Goal: Find specific page/section: Find specific page/section

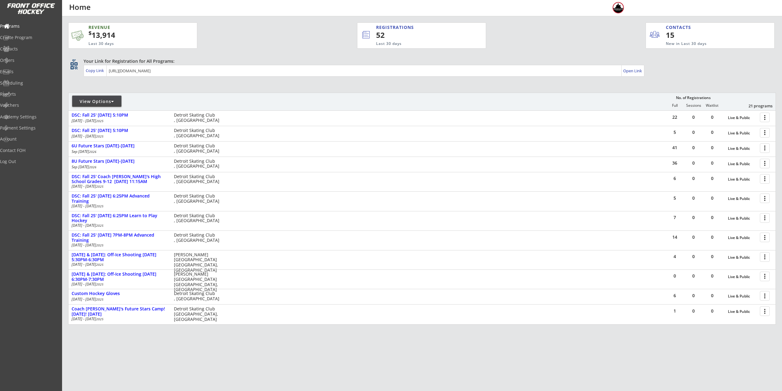
click at [89, 100] on div "View Options" at bounding box center [96, 101] width 49 height 6
select select ""Upcoming Programs""
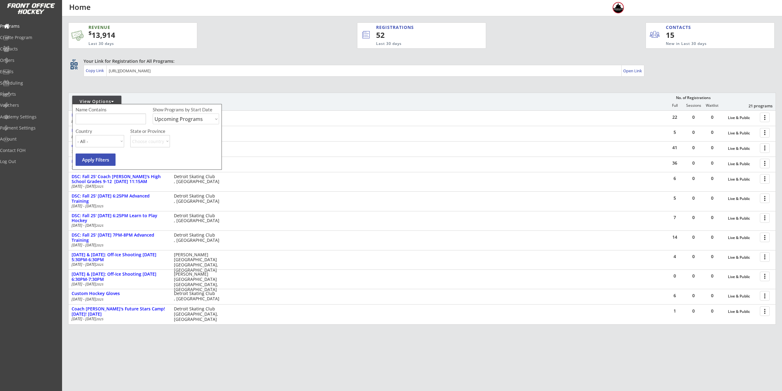
click at [92, 116] on input "input" at bounding box center [111, 118] width 70 height 11
type input "walk"
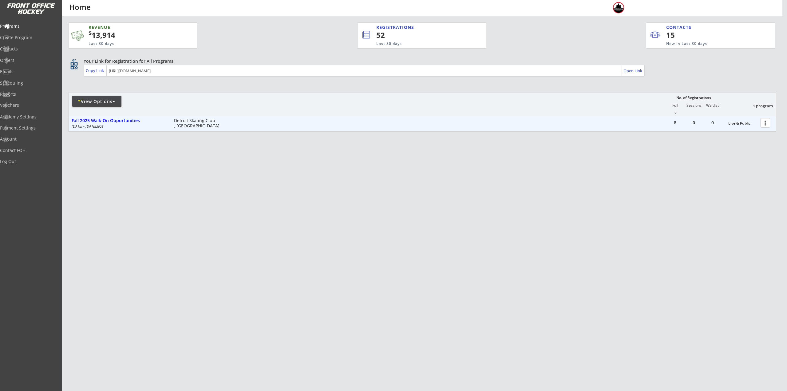
click at [763, 124] on div at bounding box center [766, 122] width 11 height 11
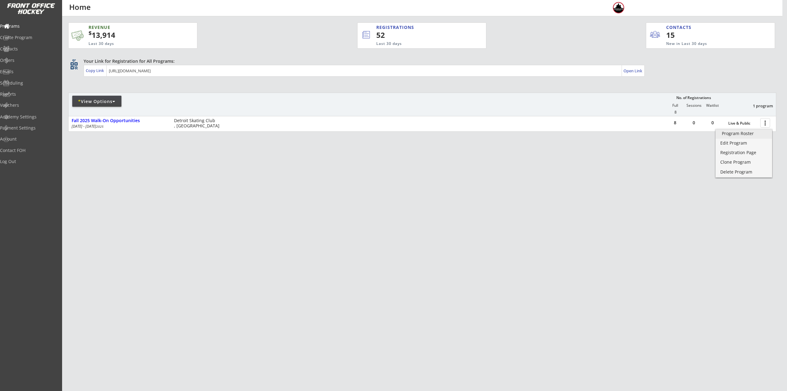
click at [757, 137] on link "Program Roster" at bounding box center [744, 133] width 56 height 9
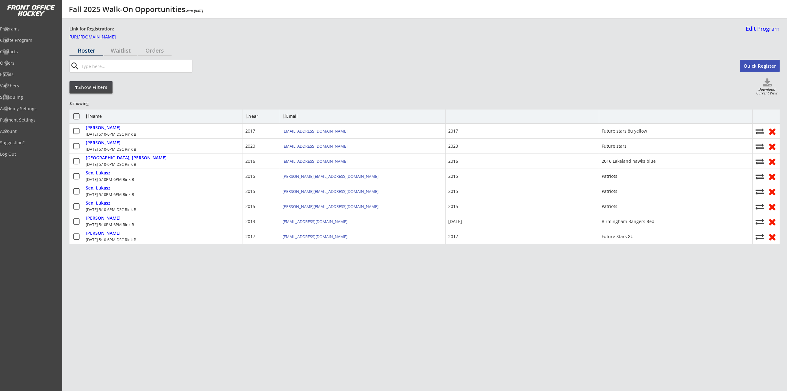
click at [110, 86] on div "Show Filters" at bounding box center [90, 87] width 43 height 6
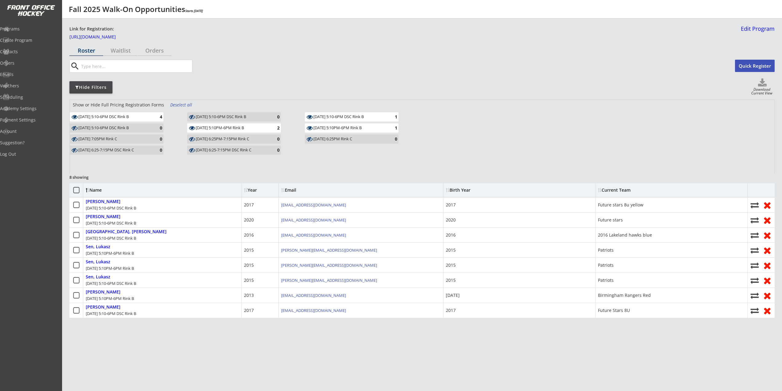
click at [185, 106] on div "Deselect all" at bounding box center [181, 105] width 23 height 6
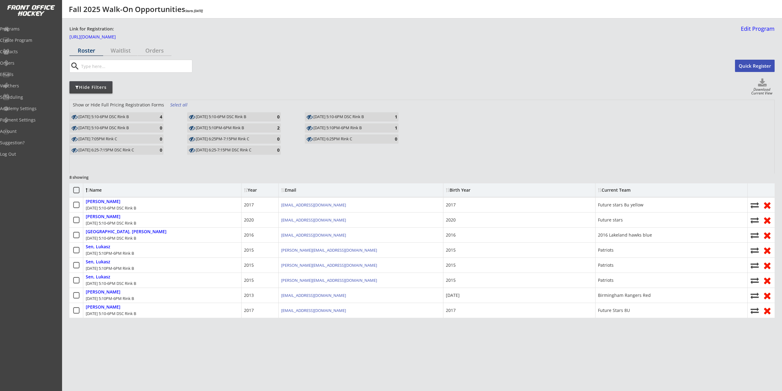
click at [156, 116] on div "4" at bounding box center [156, 116] width 12 height 5
